Goal: Information Seeking & Learning: Learn about a topic

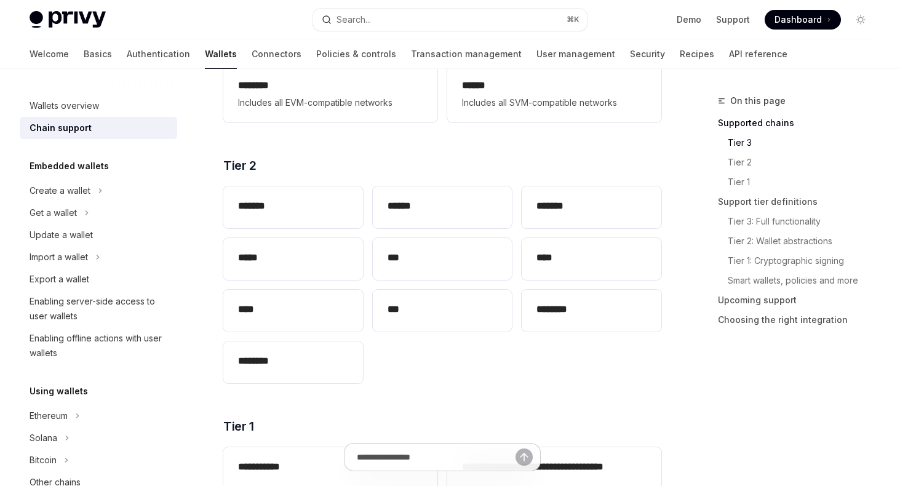
scroll to position [231, 0]
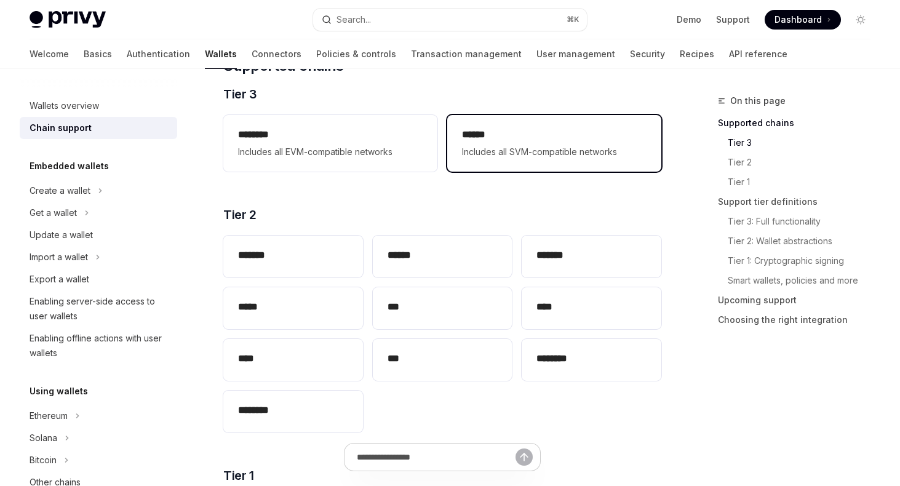
scroll to position [181, 0]
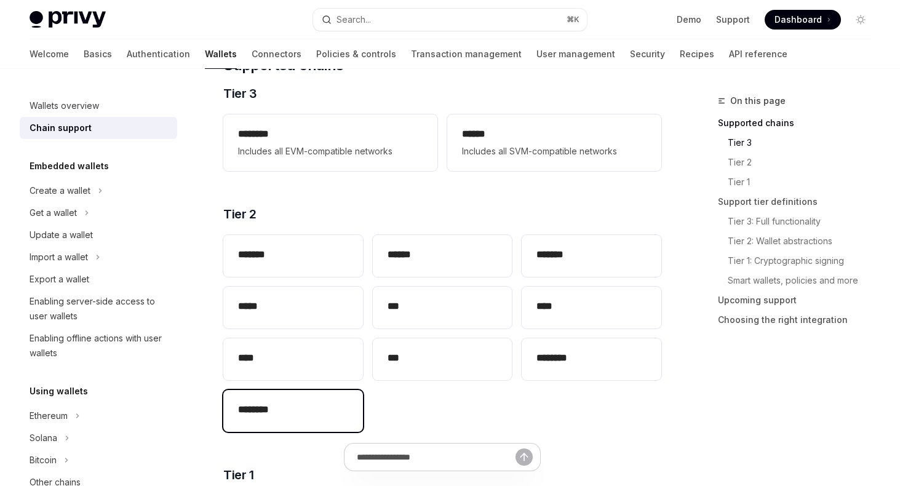
click at [319, 411] on h2 "********" at bounding box center [293, 409] width 110 height 15
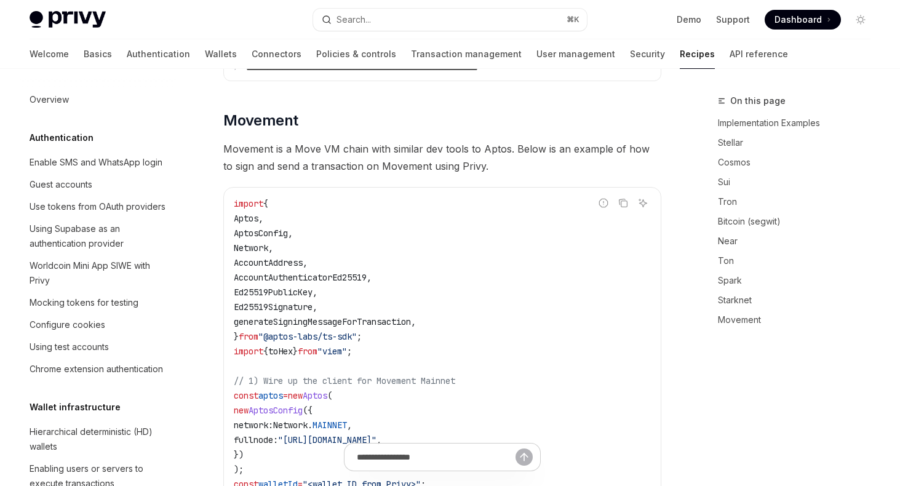
scroll to position [309, 0]
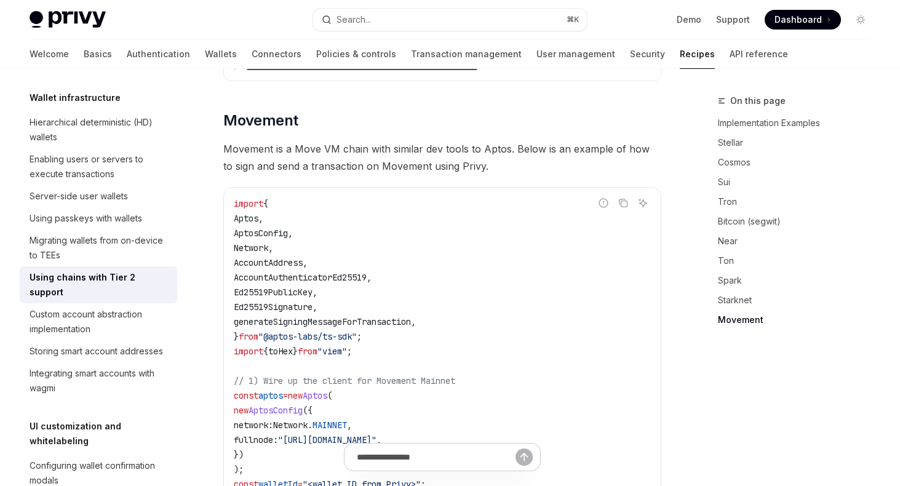
type textarea "*"
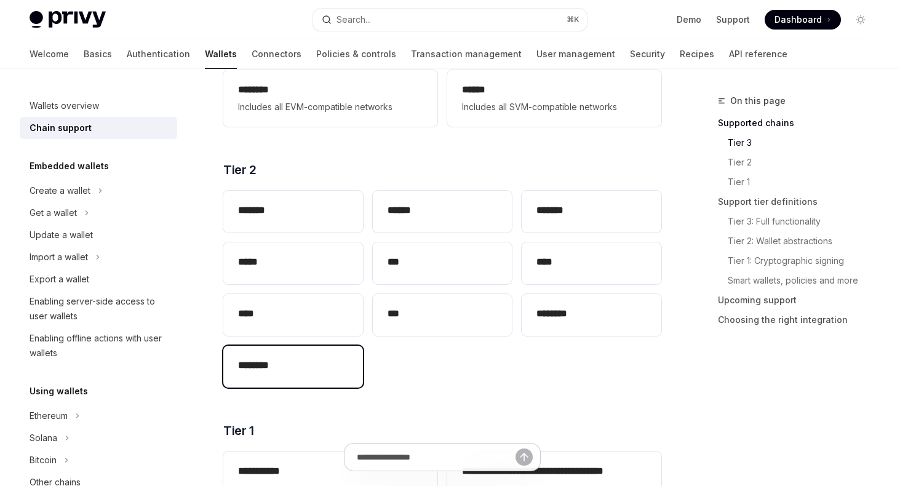
scroll to position [227, 0]
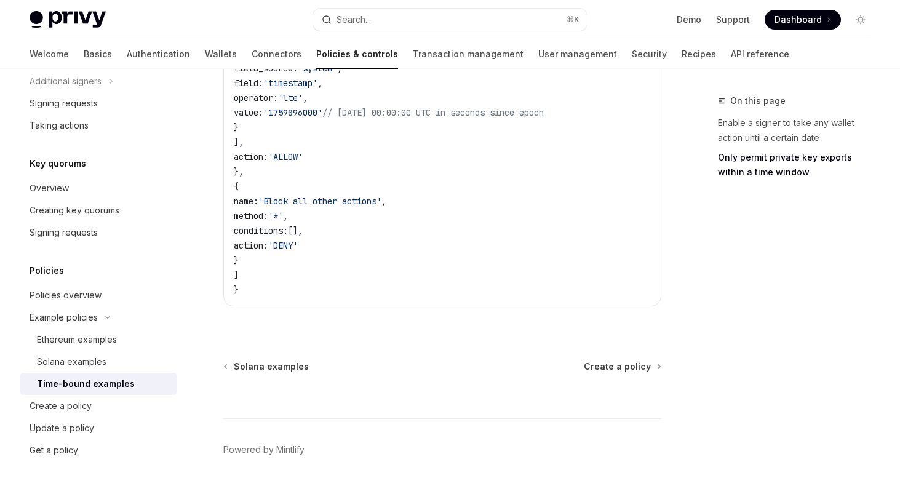
scroll to position [864, 0]
